Goal: Task Accomplishment & Management: Use online tool/utility

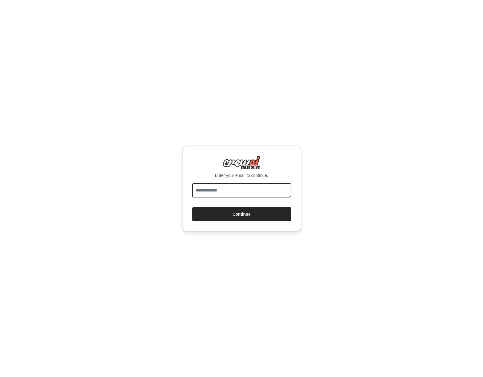
click at [232, 190] on input "email" at bounding box center [241, 190] width 99 height 14
type input "**********"
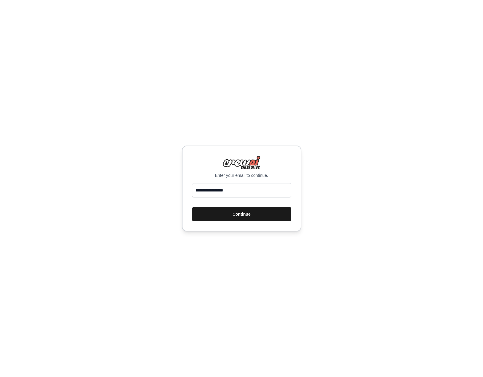
click at [227, 215] on button "Continue" at bounding box center [241, 214] width 99 height 14
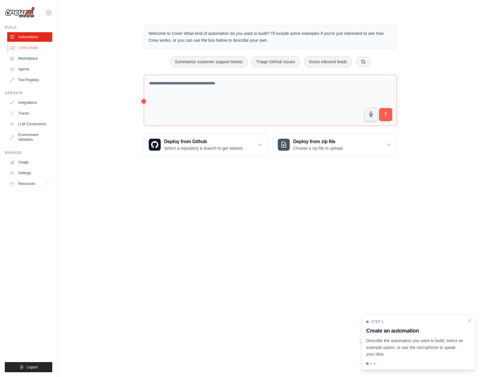
click at [23, 48] on link "Crew Studio" at bounding box center [30, 48] width 45 height 10
click at [23, 57] on link "Marketplace" at bounding box center [30, 59] width 45 height 10
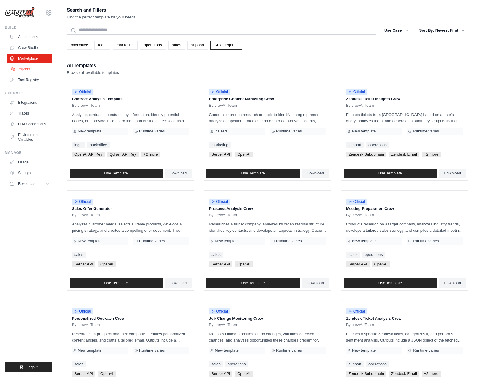
click at [21, 71] on link "Agents" at bounding box center [30, 69] width 45 height 10
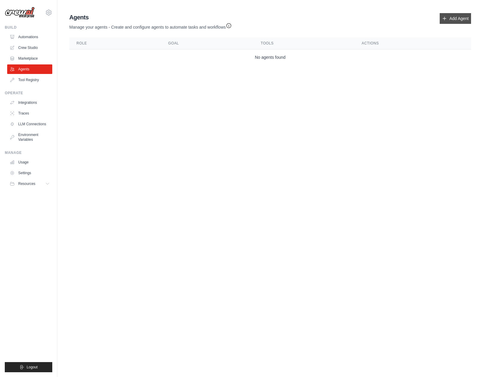
click at [454, 18] on link "Add Agent" at bounding box center [454, 18] width 31 height 11
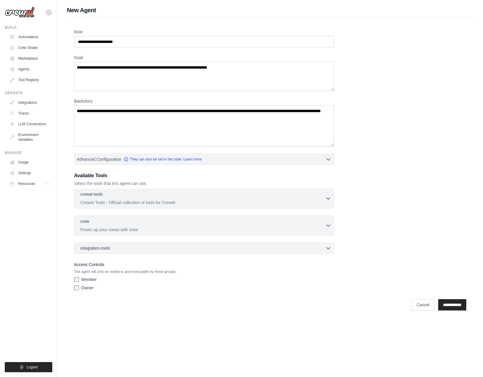
click at [144, 197] on div "crewai-tools 0 selected" at bounding box center [202, 194] width 245 height 7
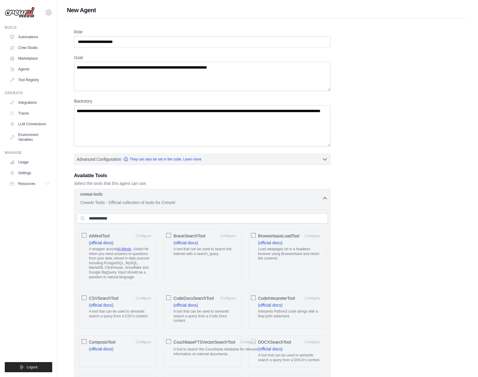
click at [325, 197] on icon "button" at bounding box center [325, 198] width 6 height 6
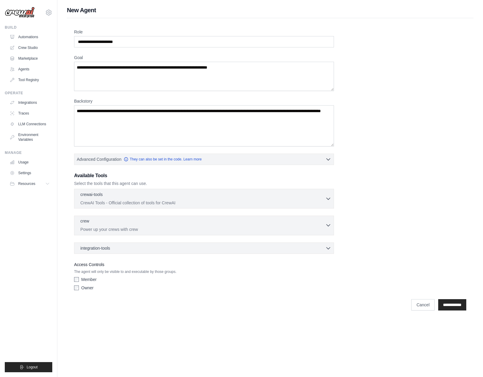
click at [196, 226] on div "crew 0 selected Power up your crews with crew" at bounding box center [202, 225] width 245 height 14
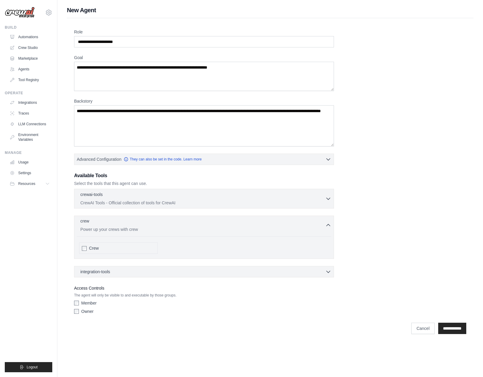
click at [329, 226] on icon "button" at bounding box center [328, 225] width 4 height 2
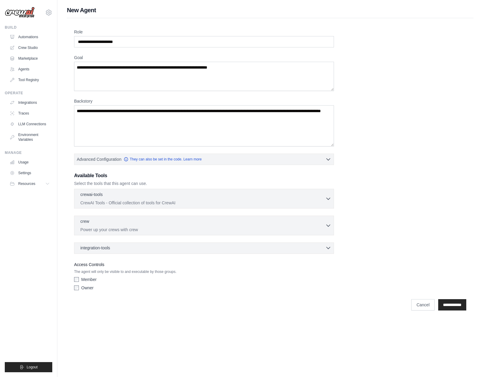
click at [133, 247] on div "integration-tools 0 selected" at bounding box center [205, 248] width 251 height 6
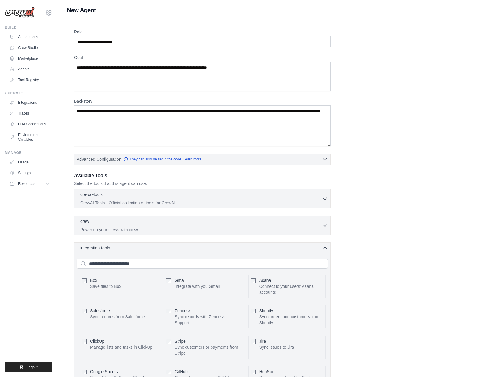
click at [325, 247] on icon "button" at bounding box center [325, 248] width 6 height 6
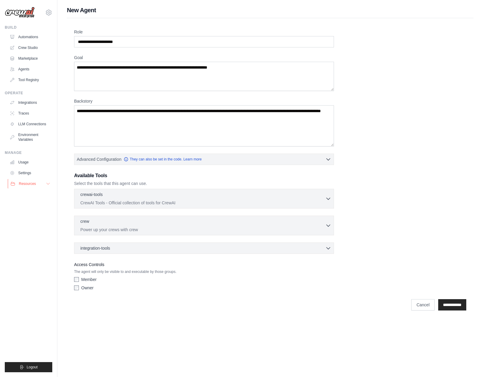
click at [41, 185] on button "Resources" at bounding box center [30, 184] width 45 height 10
click at [46, 185] on icon at bounding box center [48, 183] width 5 height 5
click at [26, 57] on link "Marketplace" at bounding box center [30, 59] width 45 height 10
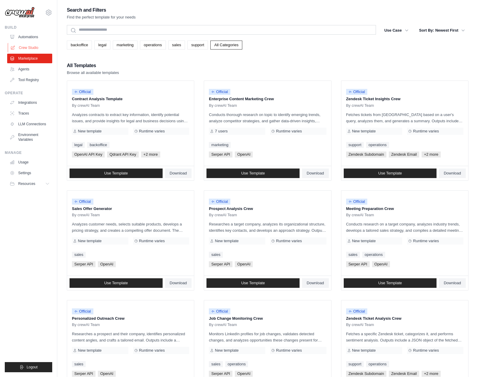
click at [33, 48] on link "Crew Studio" at bounding box center [30, 48] width 45 height 10
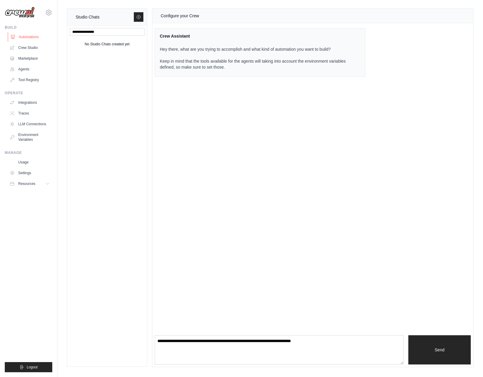
click at [24, 34] on link "Automations" at bounding box center [30, 37] width 45 height 10
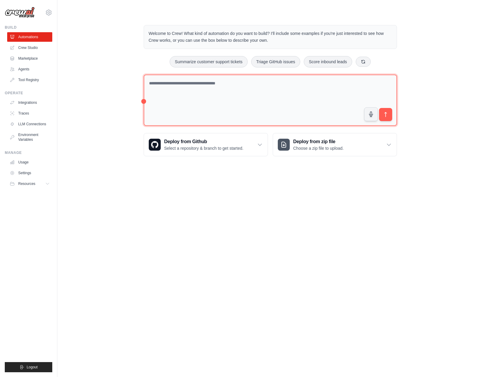
click at [187, 87] on textarea at bounding box center [270, 101] width 253 height 52
click at [244, 84] on textarea "**********" at bounding box center [270, 101] width 253 height 52
click at [254, 84] on textarea "**********" at bounding box center [270, 101] width 253 height 52
type textarea "**********"
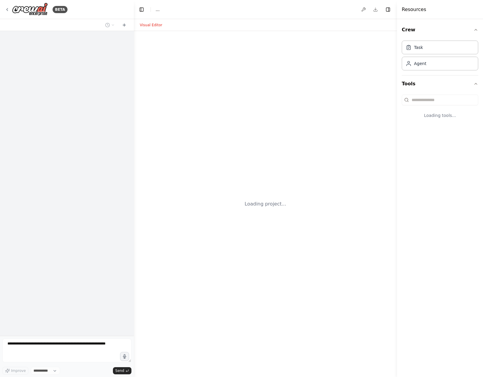
select select "****"
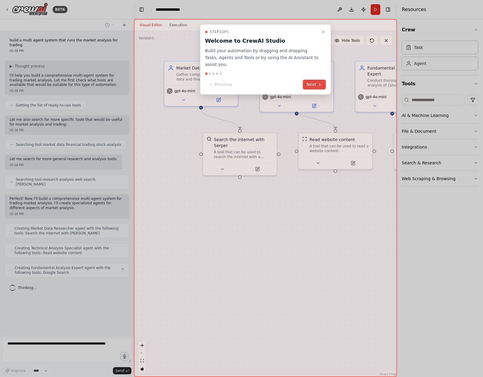
click at [317, 82] on icon at bounding box center [319, 84] width 5 height 5
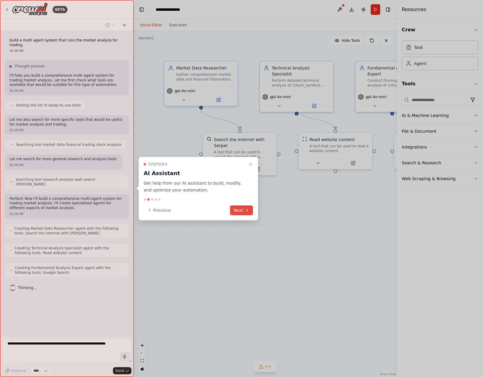
click at [243, 210] on button "Next" at bounding box center [241, 210] width 23 height 10
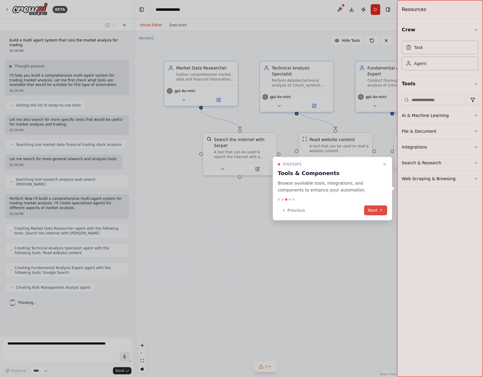
click at [372, 210] on button "Next" at bounding box center [375, 210] width 23 height 10
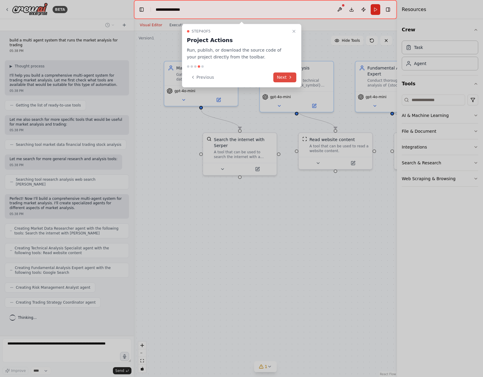
click at [285, 77] on button "Next" at bounding box center [284, 78] width 23 height 10
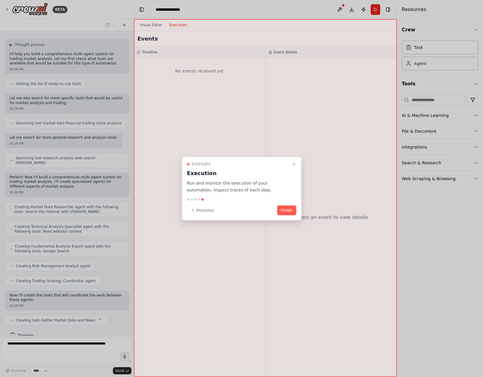
scroll to position [26, 0]
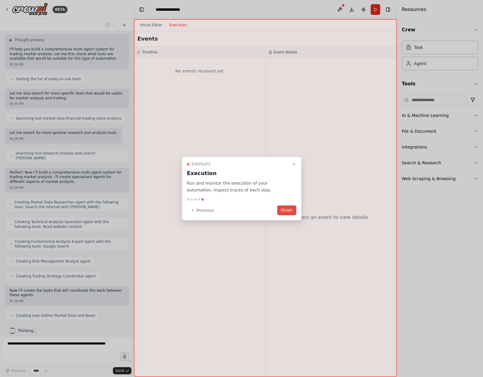
click at [291, 213] on button "Finish" at bounding box center [286, 210] width 19 height 10
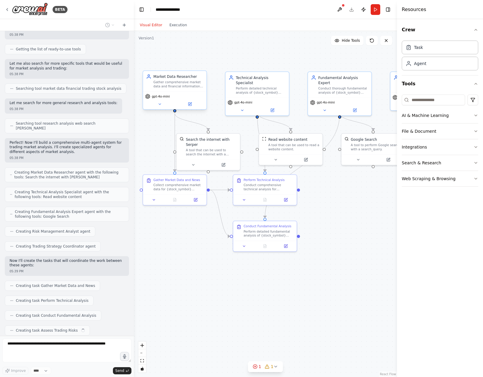
scroll to position [71, 0]
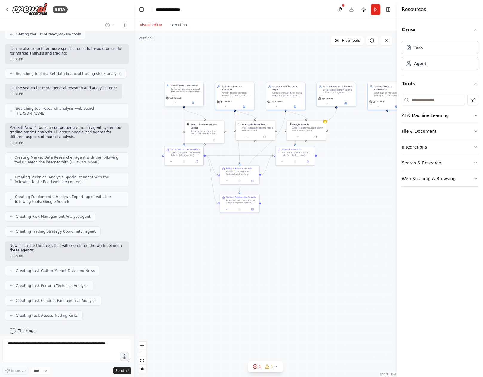
click at [184, 95] on div "Market Data Researcher Gather comprehensive market data and financial informati…" at bounding box center [183, 88] width 39 height 13
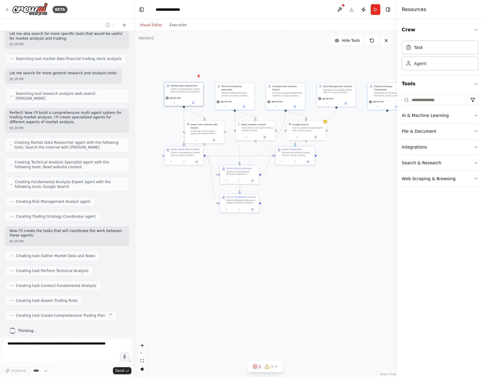
click at [184, 95] on div "Market Data Researcher Gather comprehensive market data and financial informati…" at bounding box center [183, 88] width 39 height 13
click at [188, 92] on div "Gather comprehensive market data and financial information for {stock_symbol} i…" at bounding box center [186, 90] width 31 height 5
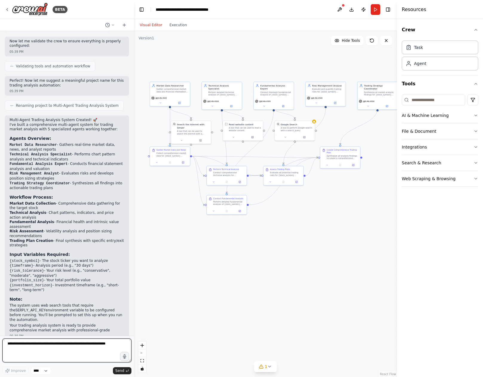
scroll to position [379, 0]
